Goal: Task Accomplishment & Management: Use online tool/utility

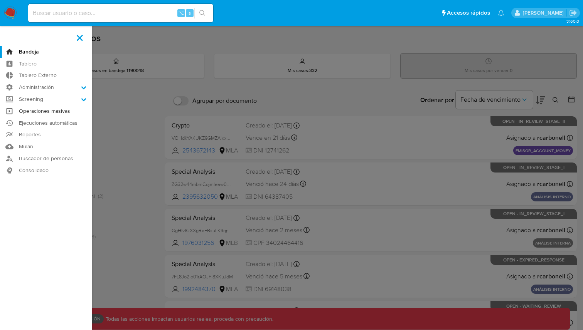
click at [37, 113] on link "Operaciones masivas" at bounding box center [46, 111] width 92 height 12
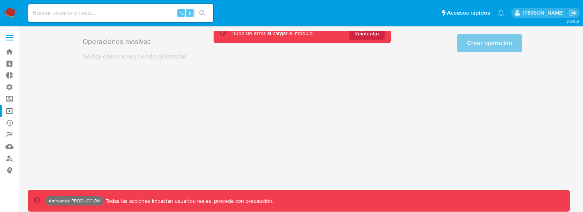
click at [145, 142] on div "3.160.0 Ambiente: PRODUCCIÓN Todas las acciones impactan usuarios reales, proce…" at bounding box center [302, 119] width 549 height 177
